Goal: Find specific page/section: Find specific page/section

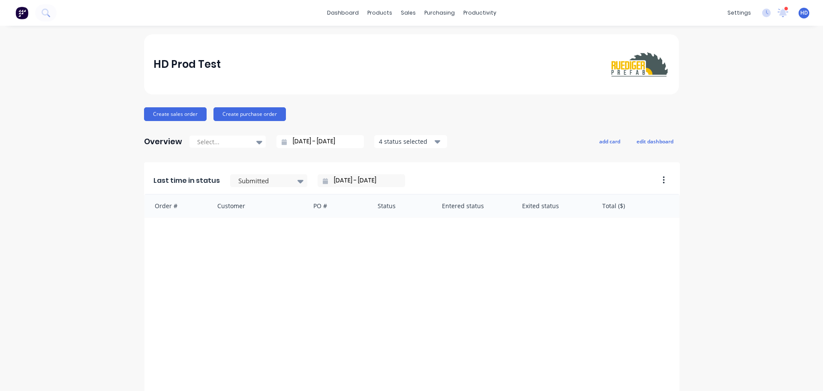
click at [747, 60] on div "HD Prod Test Create sales order Create purchase order Overview Select... [DATE]…" at bounding box center [411, 258] width 823 height 448
click at [490, 43] on div "HD Prod Test" at bounding box center [411, 64] width 535 height 60
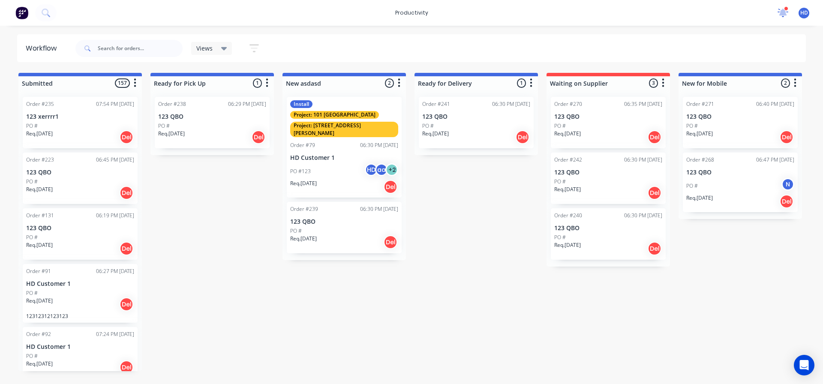
click at [785, 13] on icon at bounding box center [784, 12] width 8 height 7
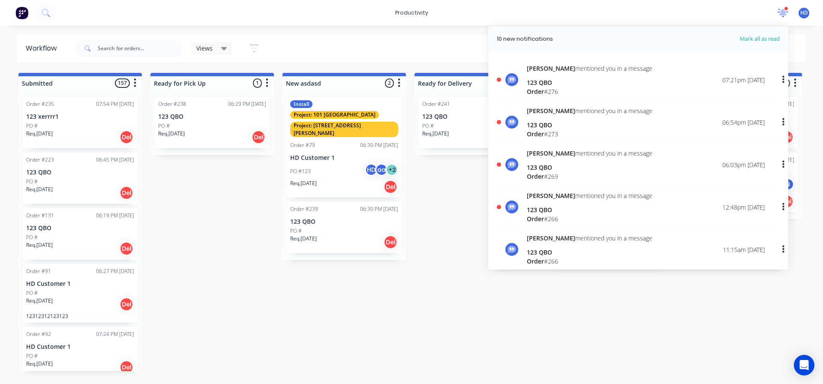
click at [782, 13] on icon at bounding box center [784, 12] width 8 height 7
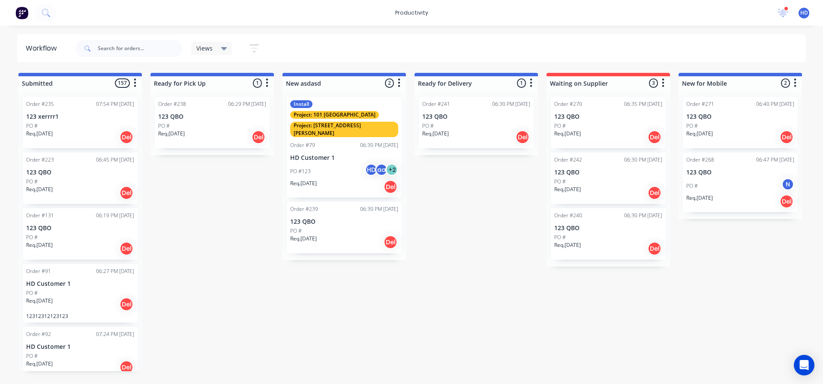
click at [187, 122] on div "PO #" at bounding box center [212, 126] width 108 height 8
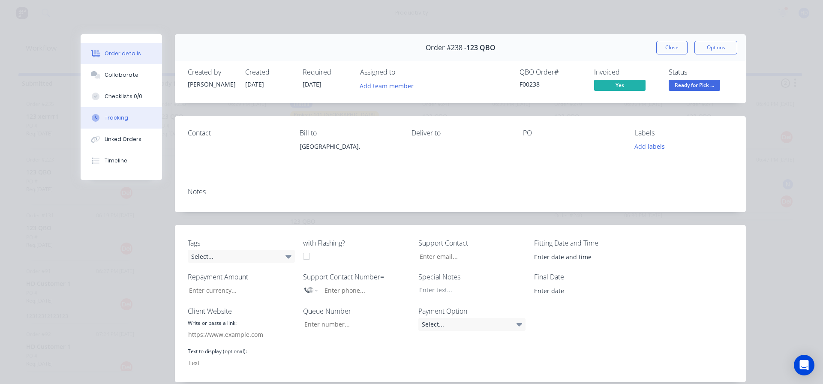
click at [114, 122] on button "Tracking" at bounding box center [121, 117] width 81 height 21
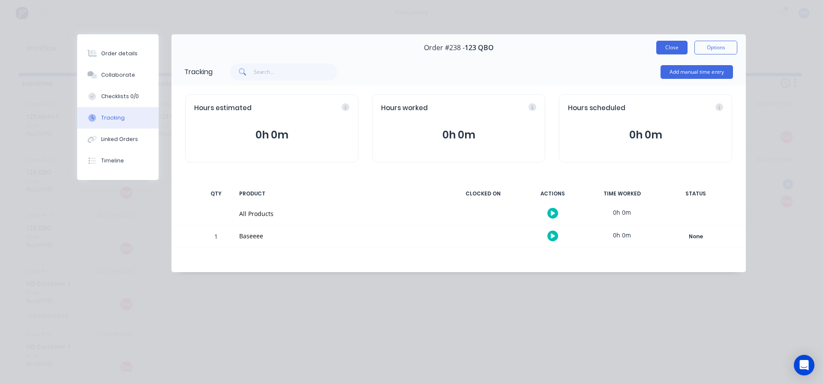
click at [672, 48] on button "Close" at bounding box center [671, 48] width 31 height 14
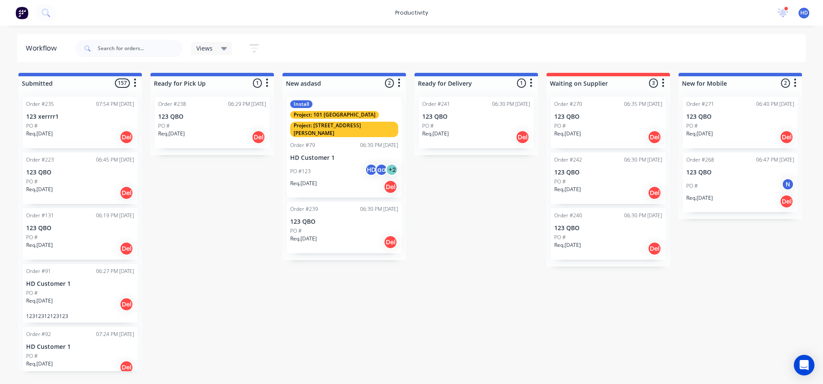
click at [443, 296] on div "Submitted 157 Order #235 07:54 PM 09/07/25 123 xerrrr1 PO # Req. 09/07/25 Del O…" at bounding box center [522, 222] width 1057 height 298
